Goal: Information Seeking & Learning: Learn about a topic

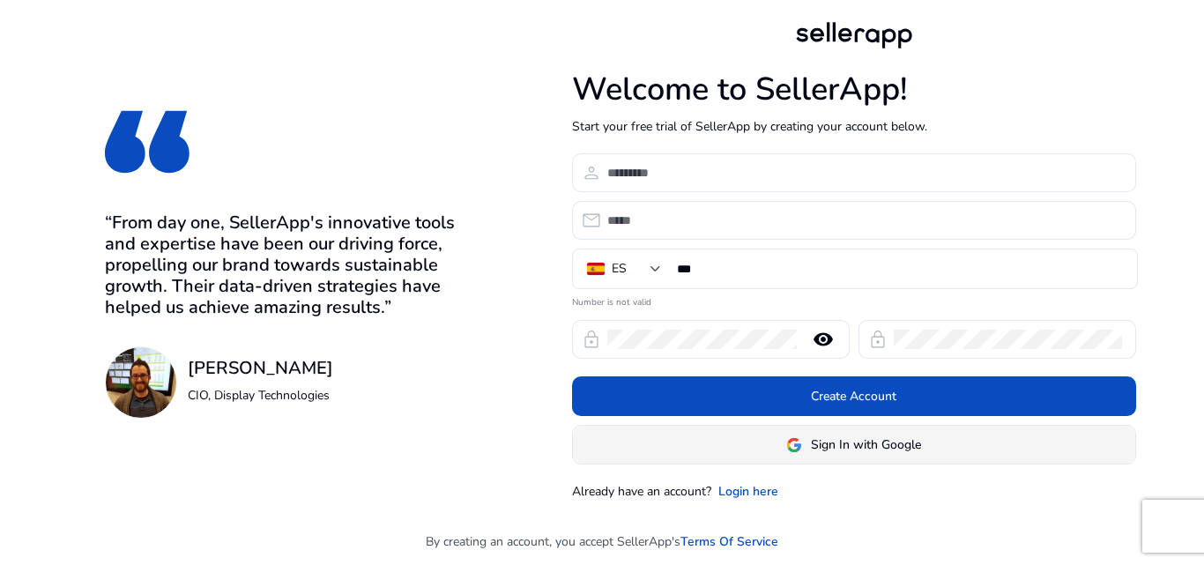
click at [879, 448] on span "Sign In with Google" at bounding box center [866, 445] width 110 height 19
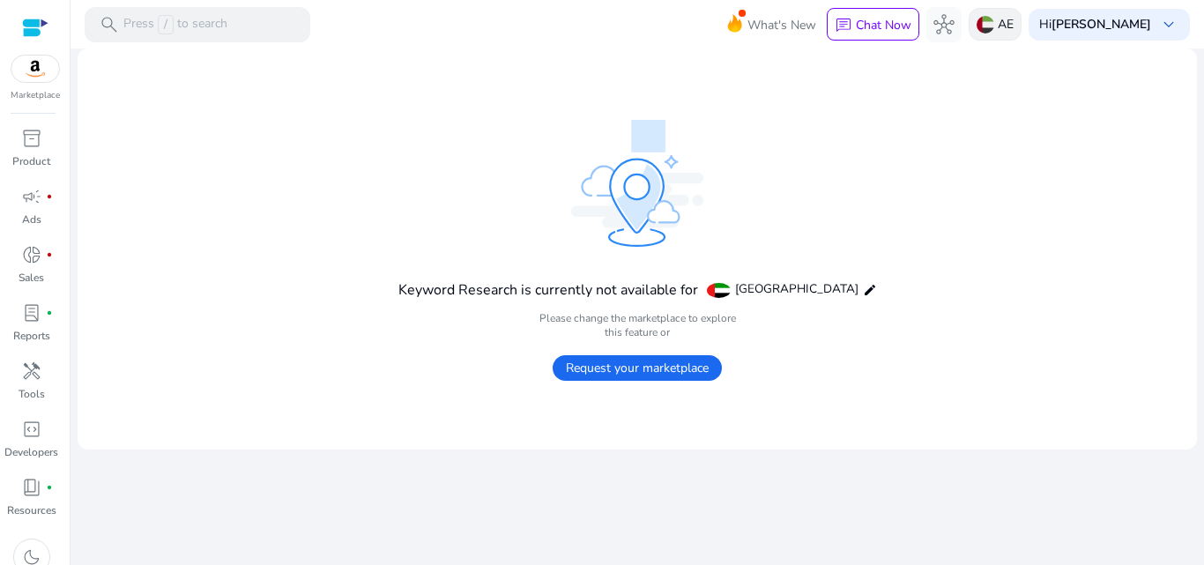
click at [1014, 21] on p "AE" at bounding box center [1006, 24] width 16 height 31
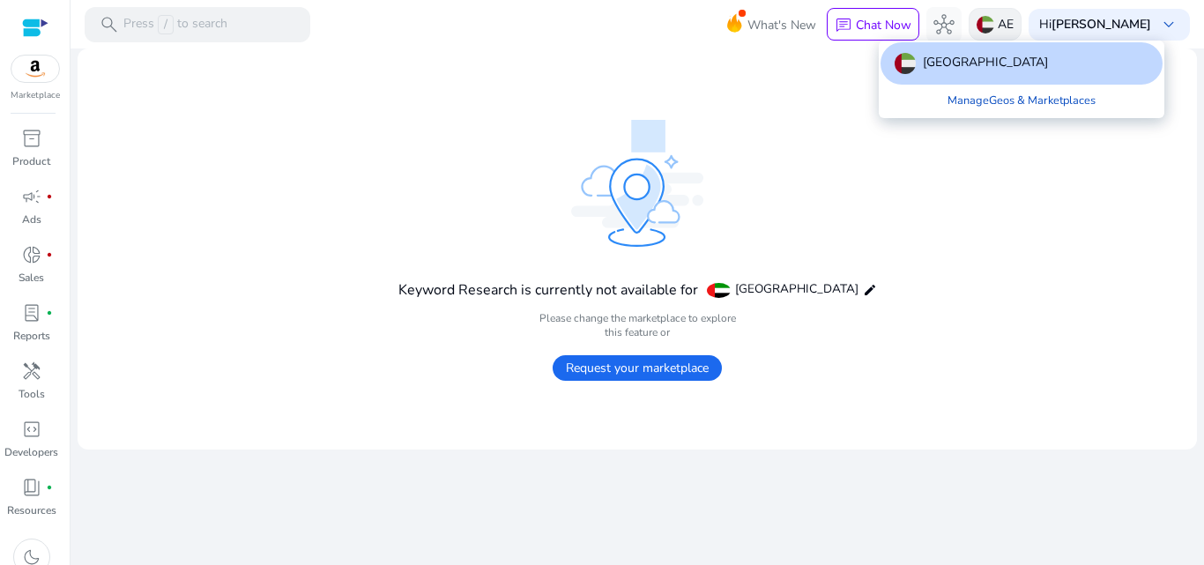
click at [1024, 21] on div at bounding box center [602, 282] width 1204 height 565
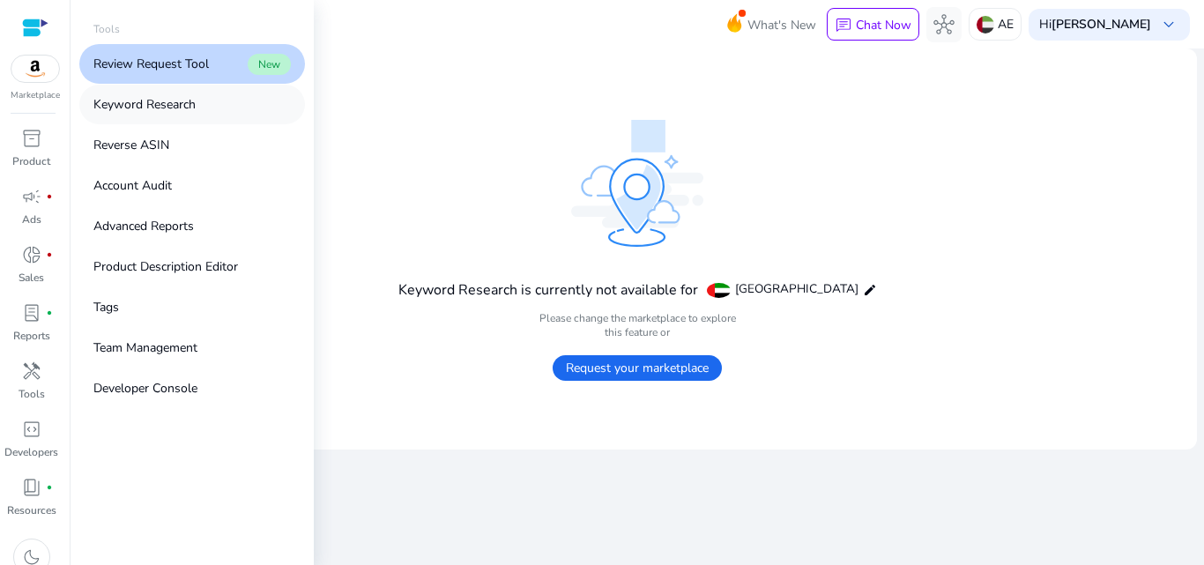
click at [166, 108] on p "Keyword Research" at bounding box center [144, 104] width 102 height 19
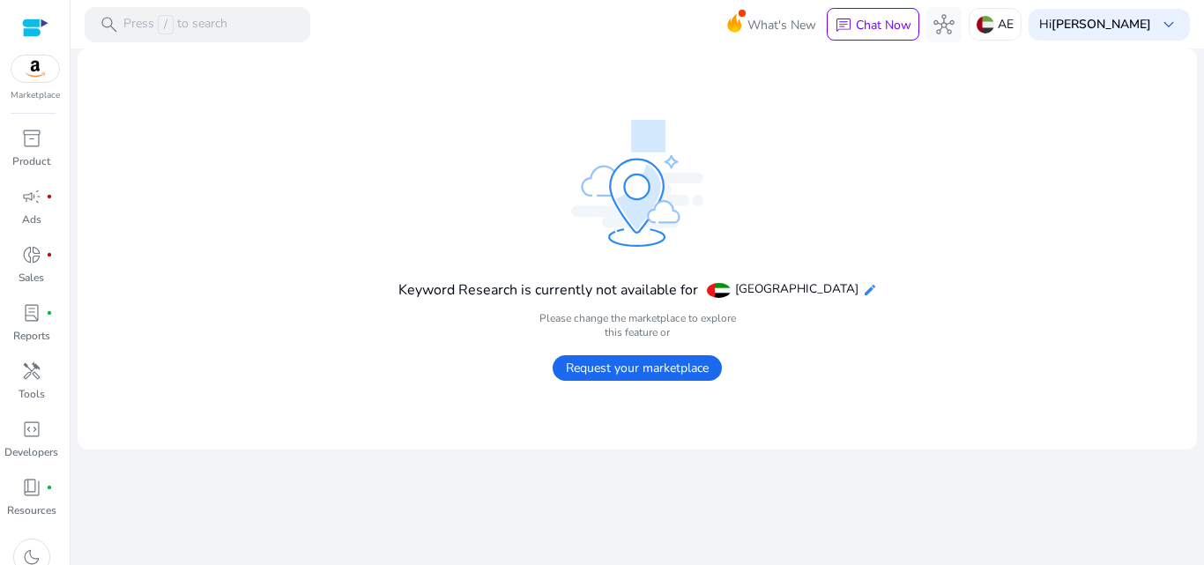
click at [865, 295] on mat-icon "edit" at bounding box center [870, 290] width 14 height 14
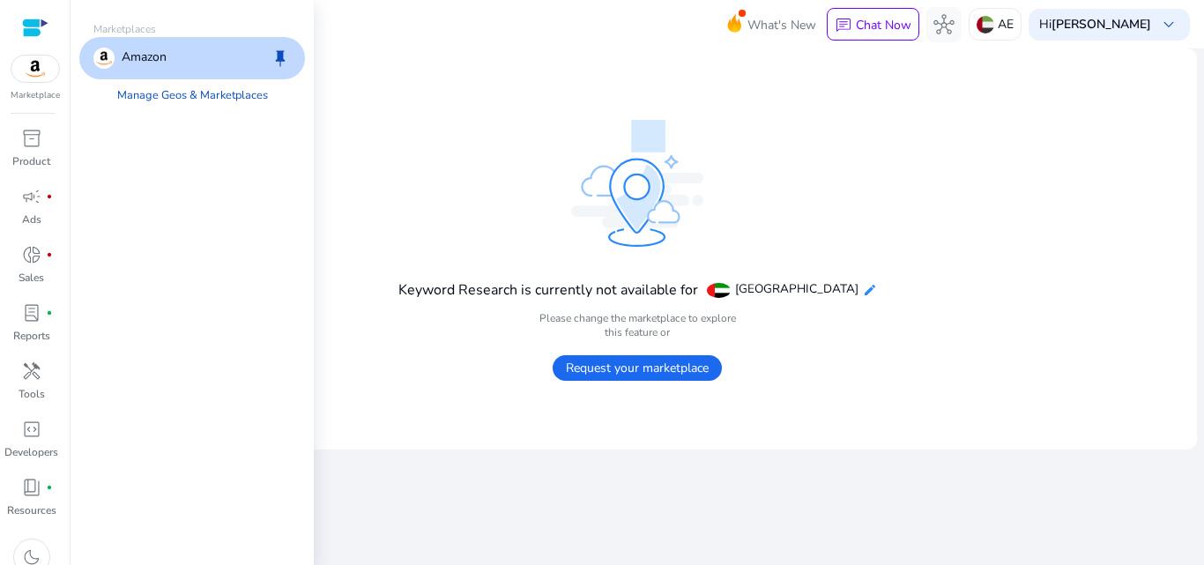
click at [865, 295] on mat-icon "edit" at bounding box center [870, 290] width 14 height 14
click at [835, 391] on mat-card "Keyword Research is currently not available for [GEOGRAPHIC_DATA] edit Please c…" at bounding box center [638, 248] width 1120 height 401
click at [34, 384] on div "handyman" at bounding box center [31, 371] width 49 height 28
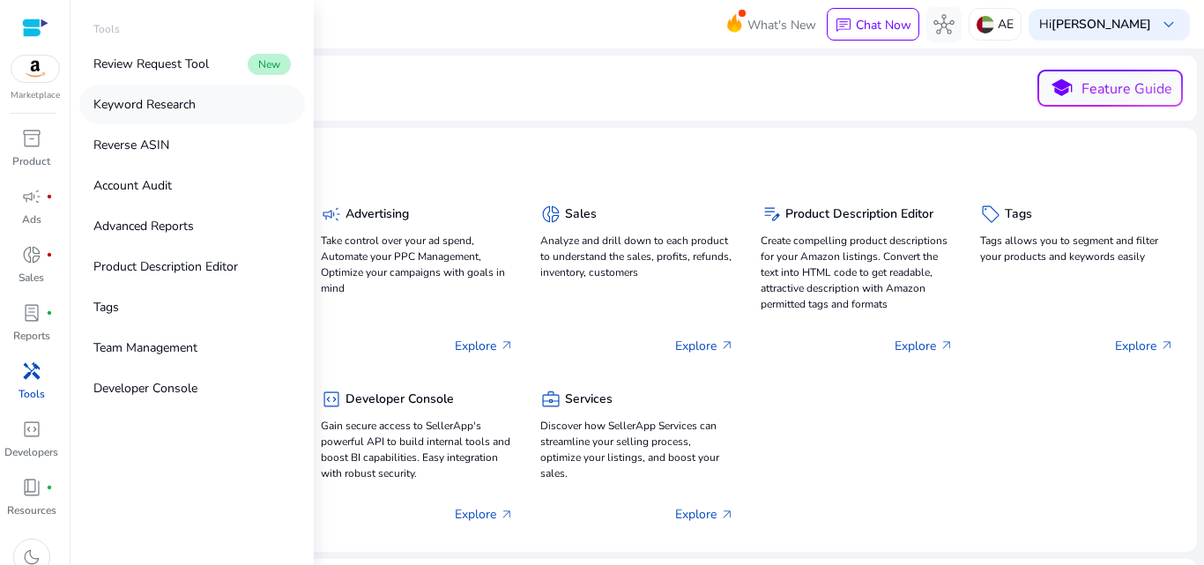
click at [192, 108] on p "Keyword Research" at bounding box center [144, 104] width 102 height 19
